Goal: Task Accomplishment & Management: Use online tool/utility

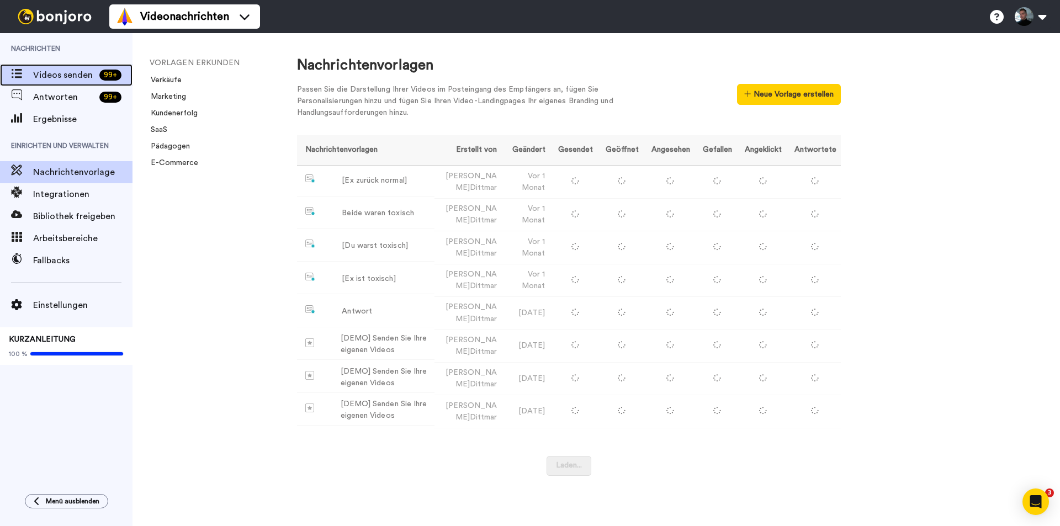
click at [60, 71] on font "Videos senden" at bounding box center [63, 75] width 60 height 9
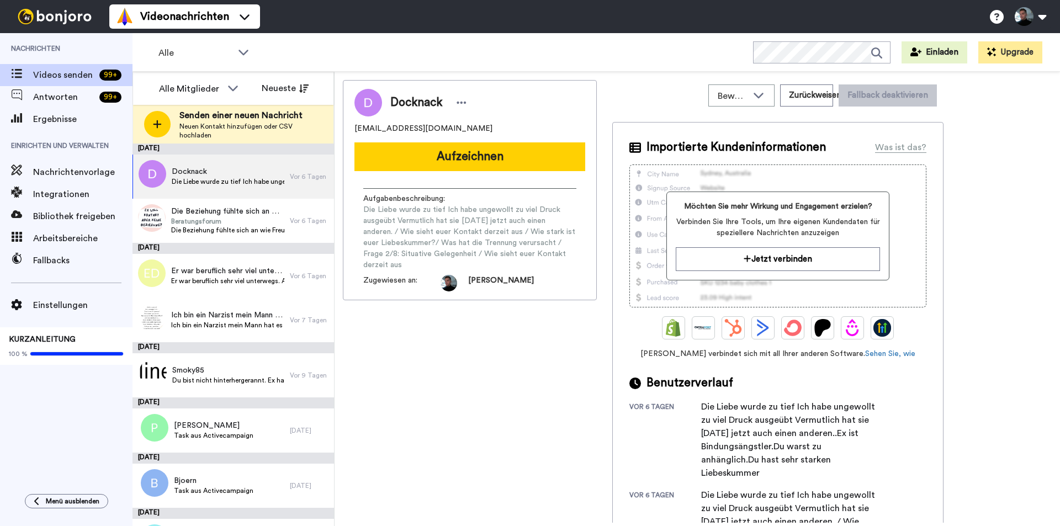
click at [157, 125] on icon at bounding box center [157, 124] width 8 height 8
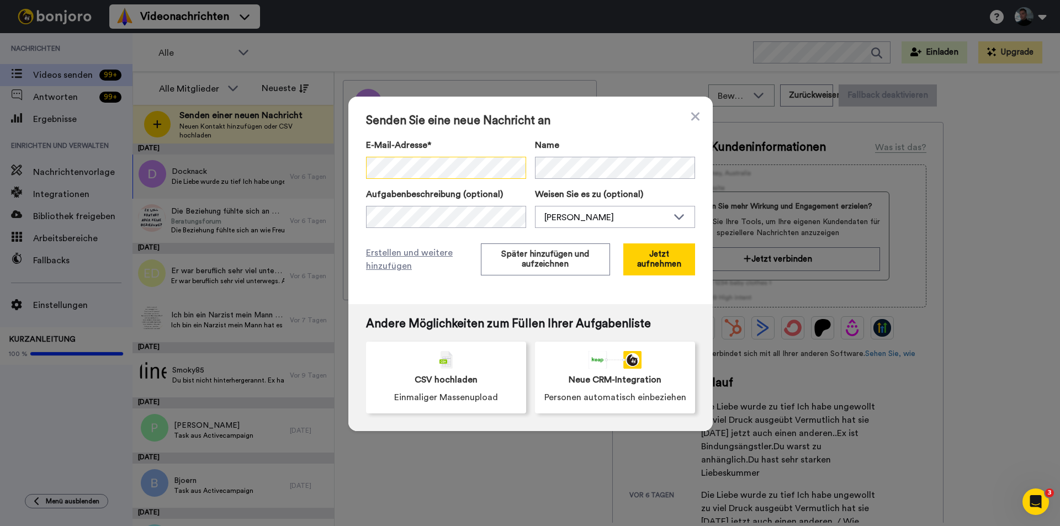
click at [358, 168] on div "Senden Sie eine neue Nachricht an E-Mail-Adresse* Kein Suchergebnis für ' [EMAI…" at bounding box center [530, 201] width 364 height 208
click at [524, 259] on font "Später hinzufügen und aufzeichnen" at bounding box center [545, 259] width 88 height 18
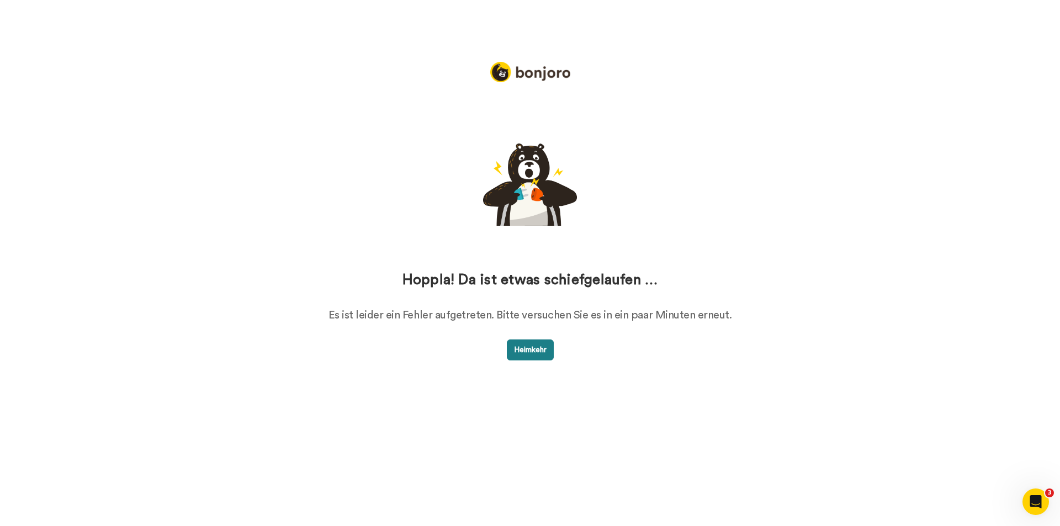
click at [527, 353] on font "Heimkehr" at bounding box center [530, 350] width 33 height 8
